Goal: Use online tool/utility: Utilize a website feature to perform a specific function

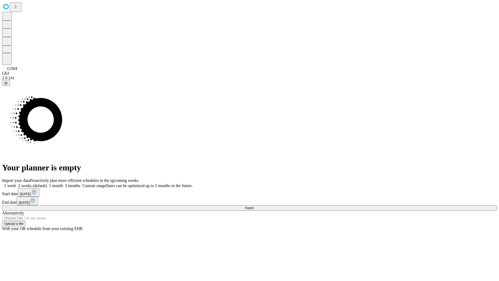
click at [254, 206] on span "Fetch" at bounding box center [249, 208] width 9 height 4
